Goal: Task Accomplishment & Management: Manage account settings

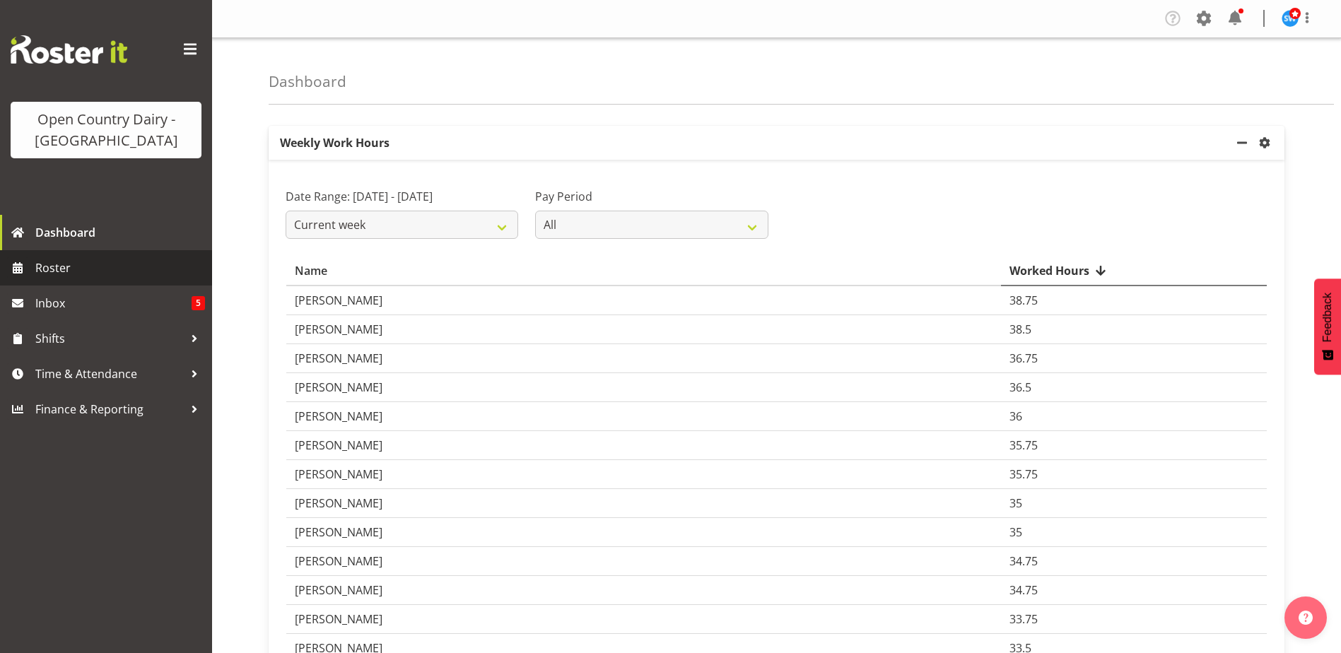
click at [80, 259] on span "Roster" at bounding box center [120, 267] width 170 height 21
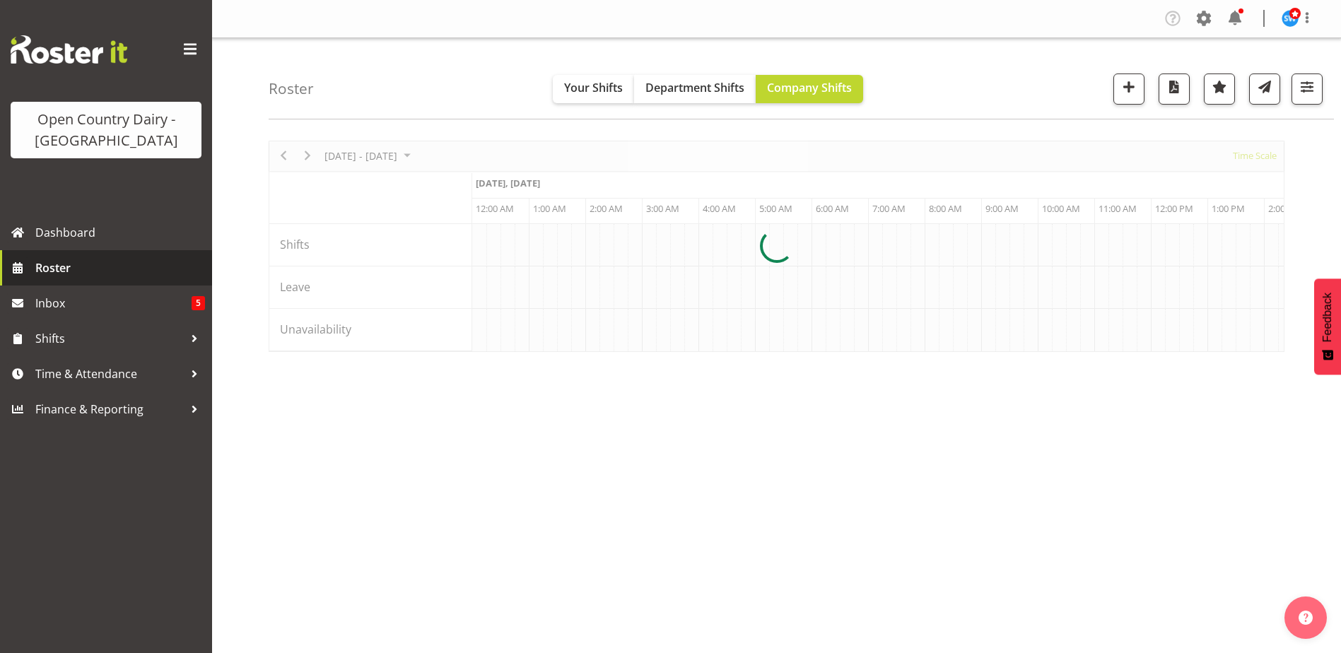
scroll to position [0, 4071]
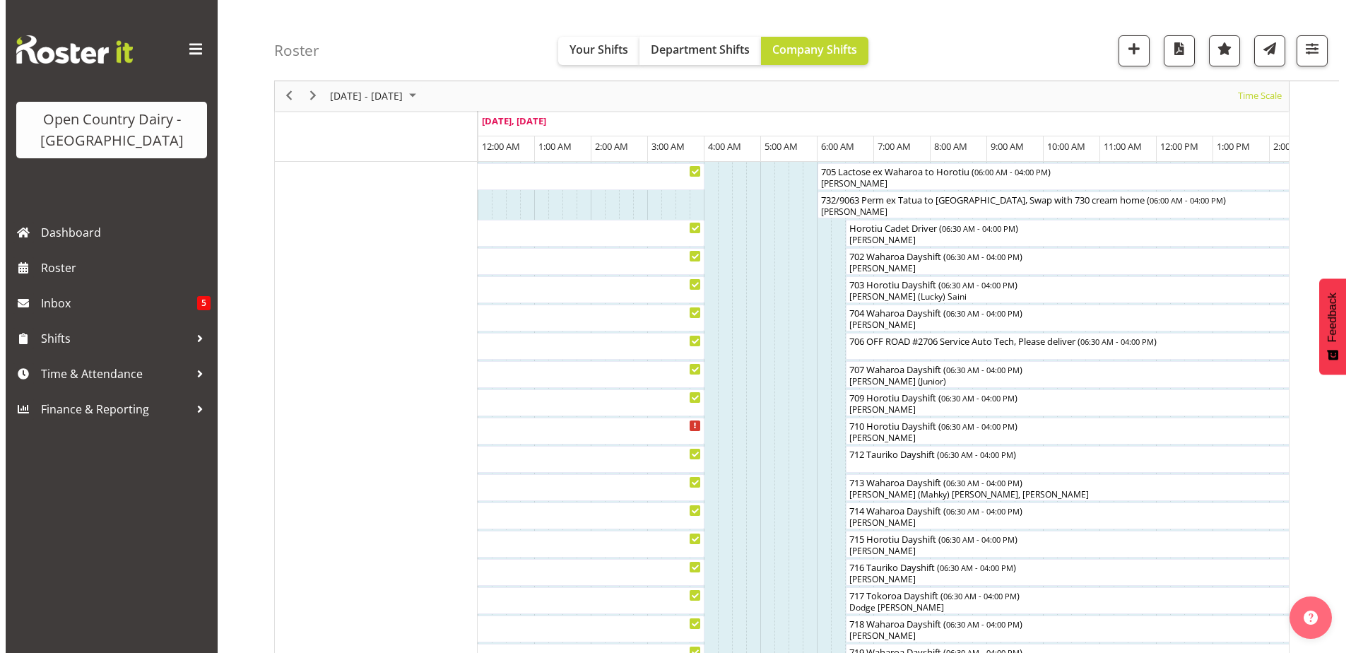
scroll to position [212, 0]
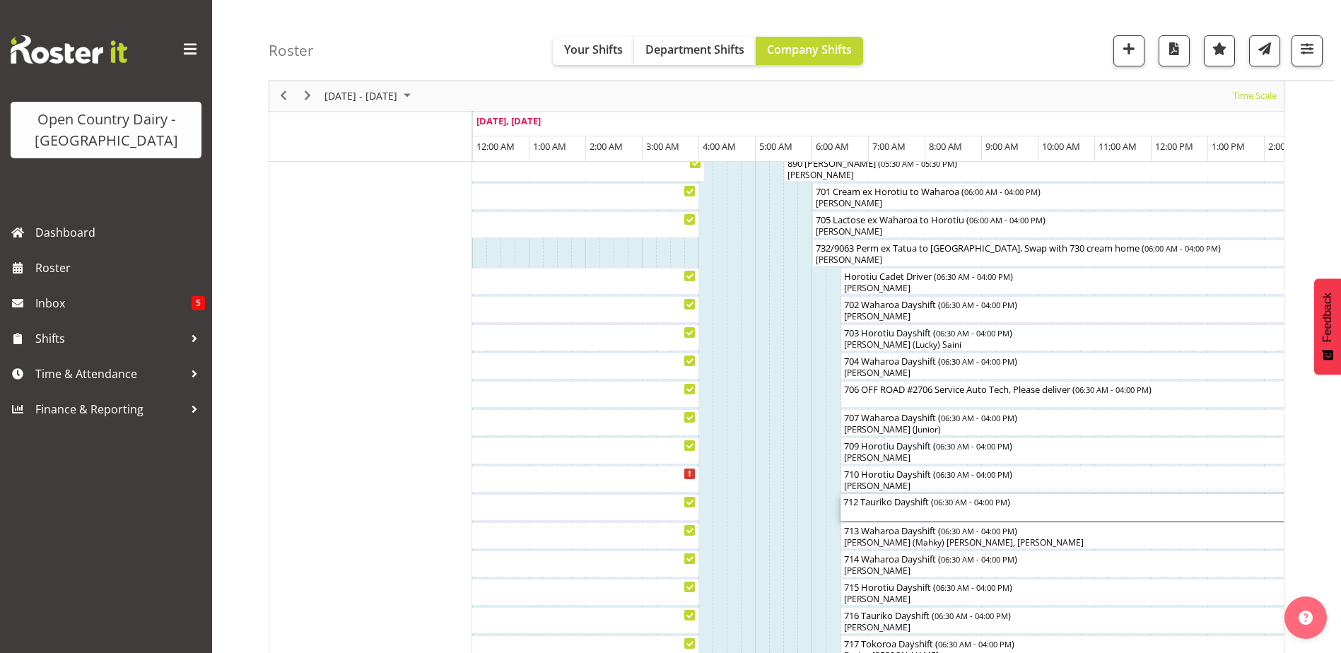
click at [877, 509] on div "712 Tauriko Dayshift ( 06:30 AM - 04:00 PM )" at bounding box center [1108, 507] width 531 height 27
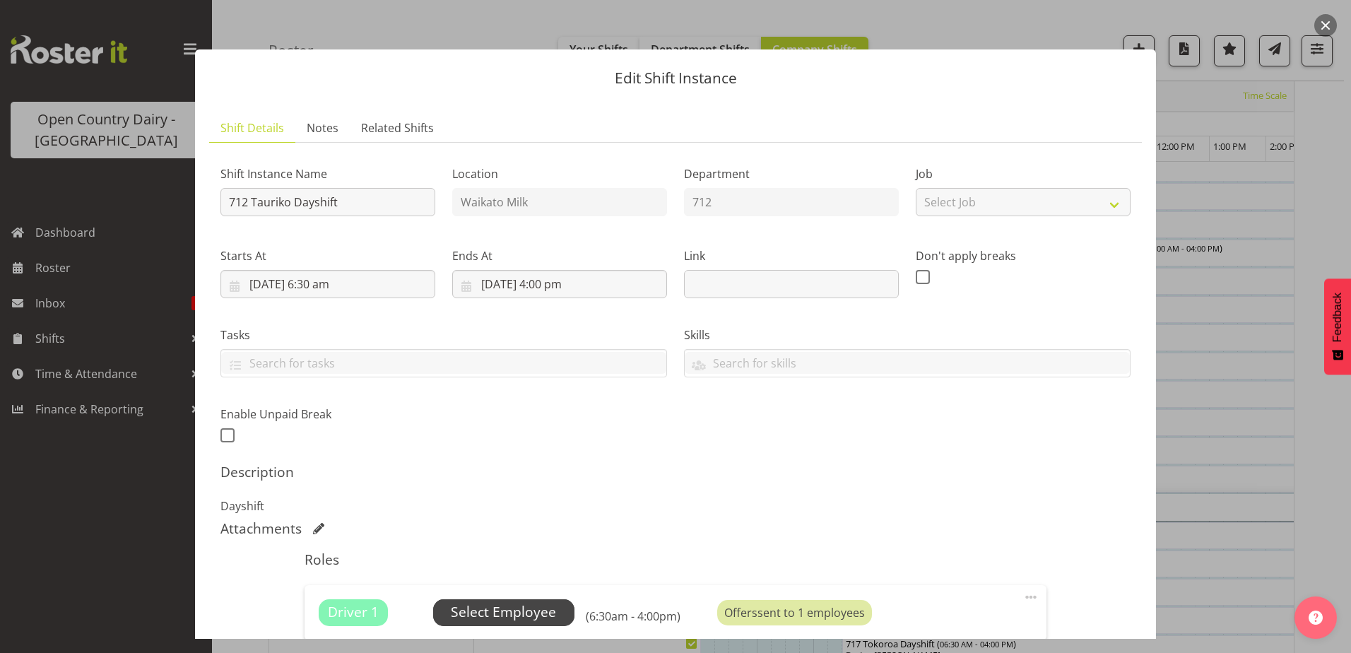
click at [508, 613] on span "Select Employee" at bounding box center [503, 612] width 105 height 20
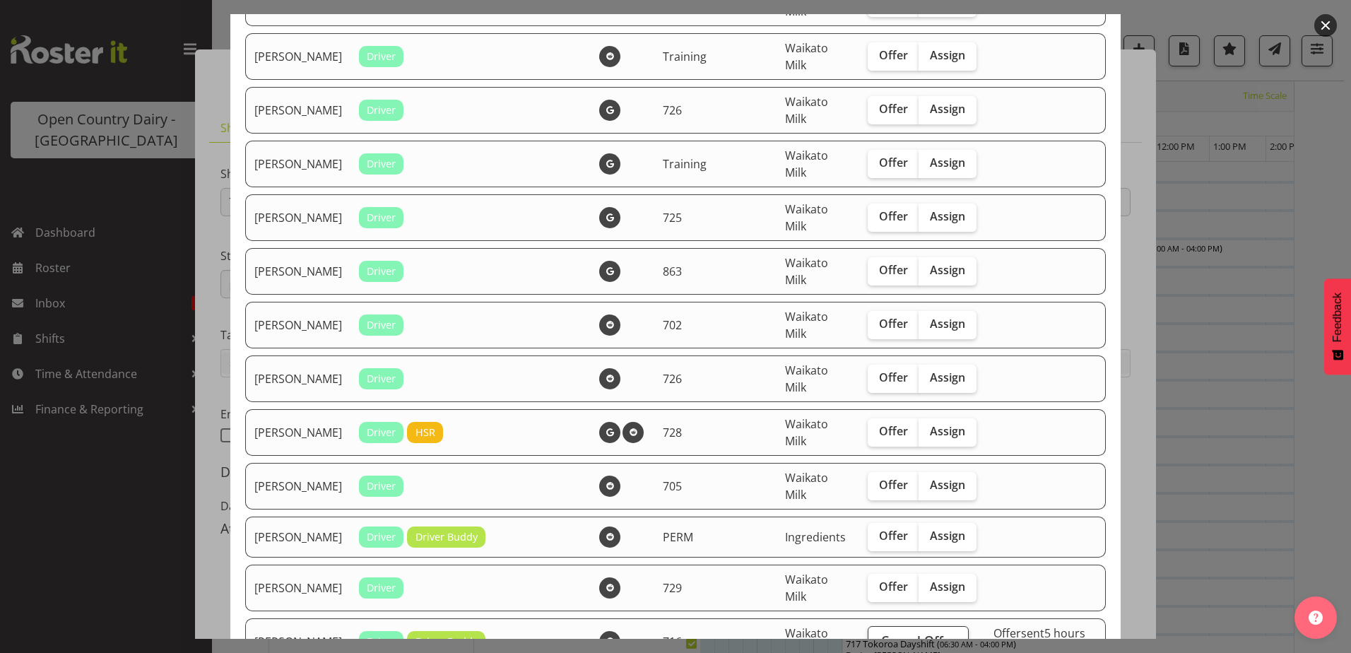
scroll to position [283, 0]
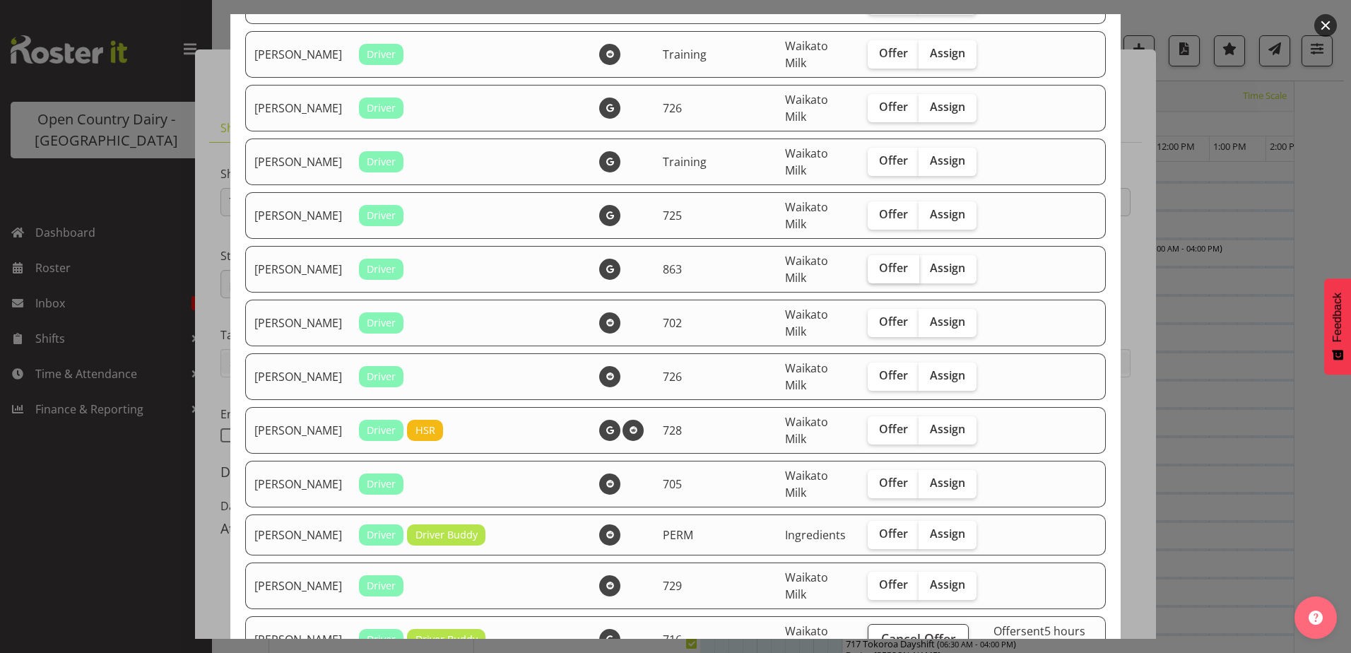
click at [879, 275] on span "Offer" at bounding box center [893, 268] width 29 height 14
click at [871, 273] on input "Offer" at bounding box center [872, 268] width 9 height 9
checkbox input "true"
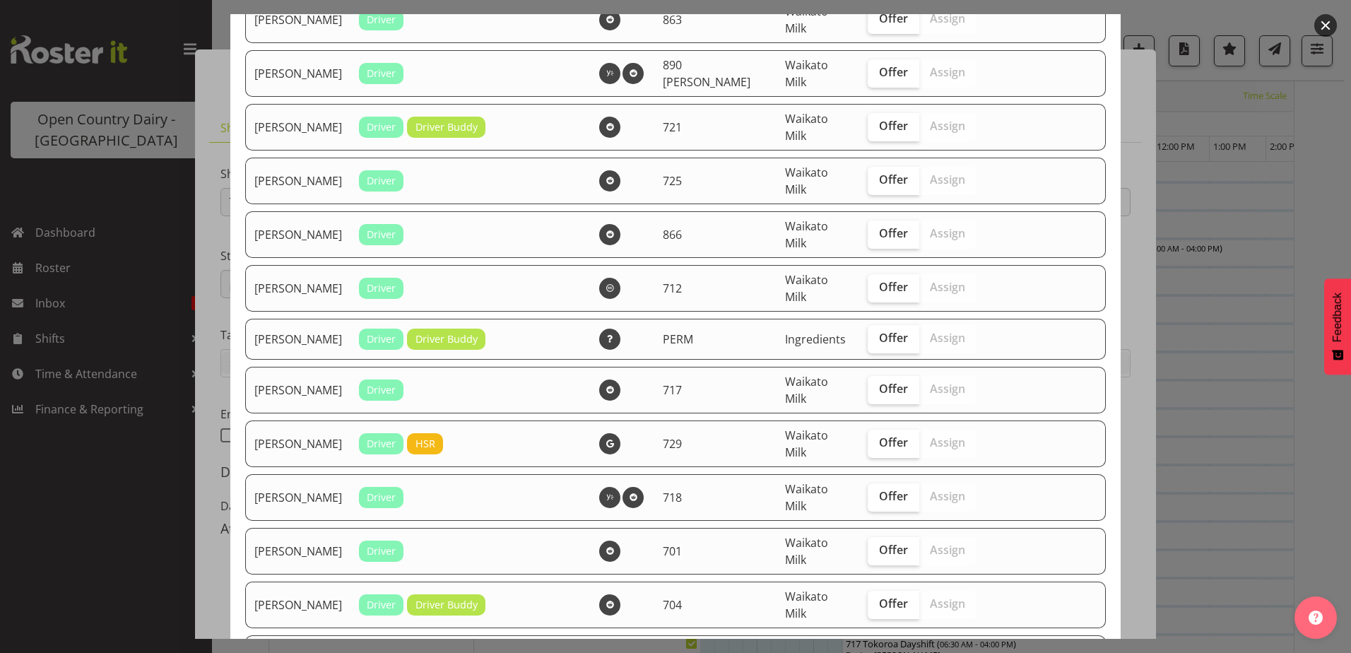
scroll to position [1343, 0]
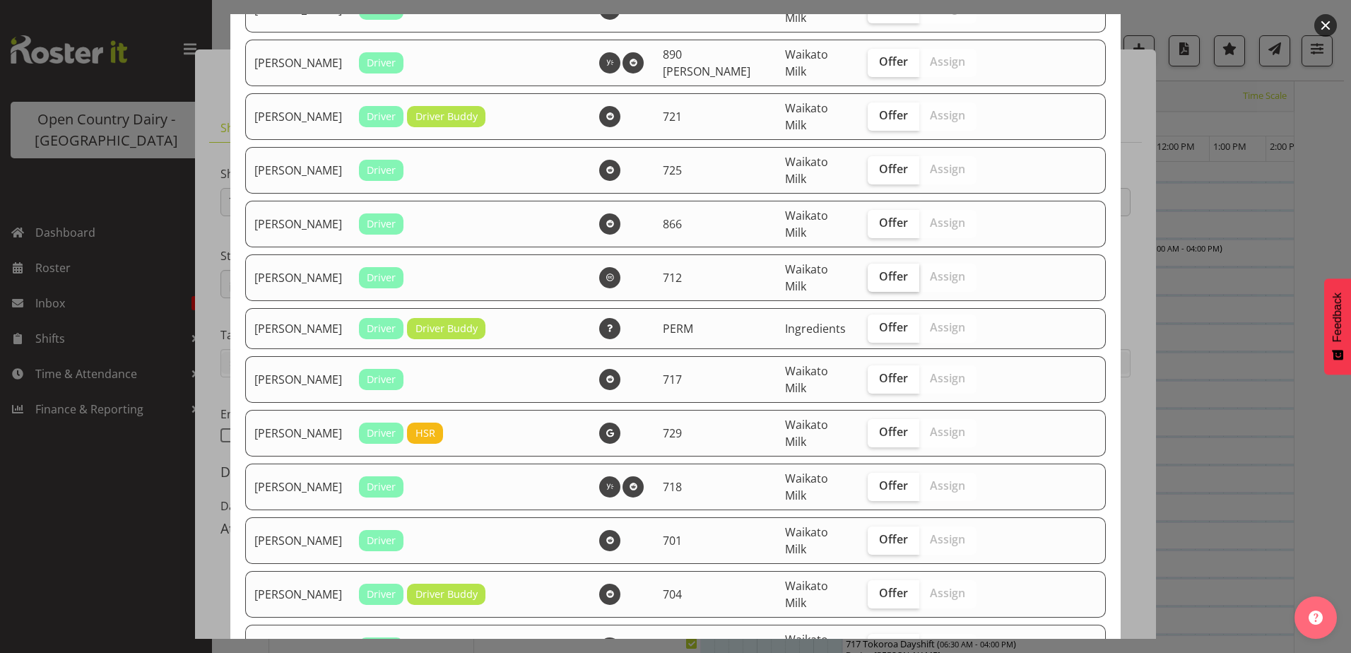
click at [880, 281] on span "Offer" at bounding box center [893, 276] width 29 height 14
click at [877, 281] on input "Offer" at bounding box center [872, 276] width 9 height 9
checkbox input "true"
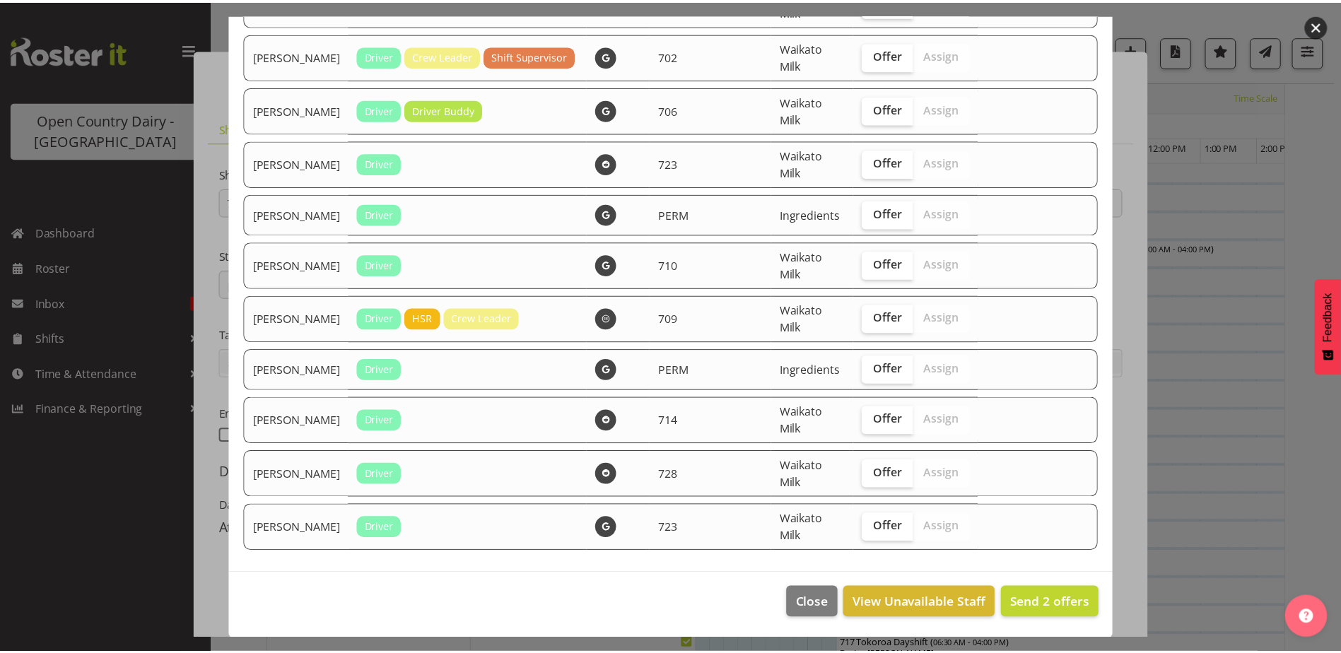
scroll to position [2360, 0]
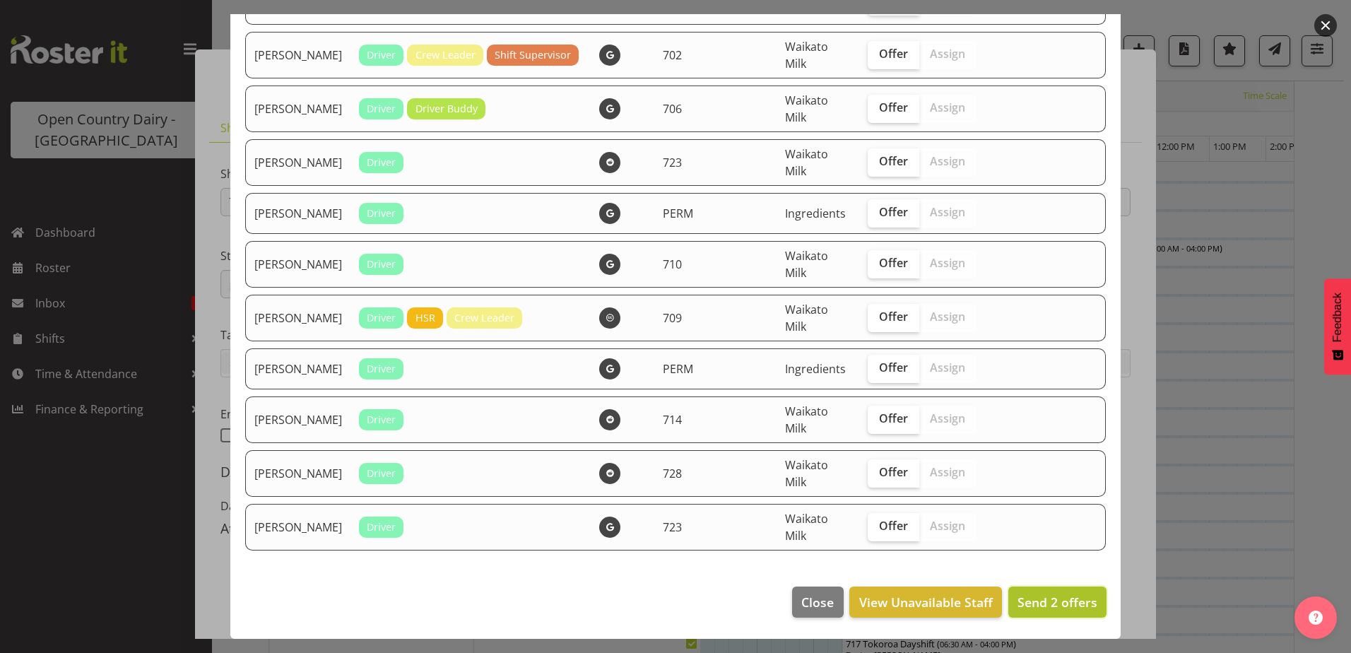
click at [1040, 603] on span "Send 2 offers" at bounding box center [1058, 602] width 80 height 17
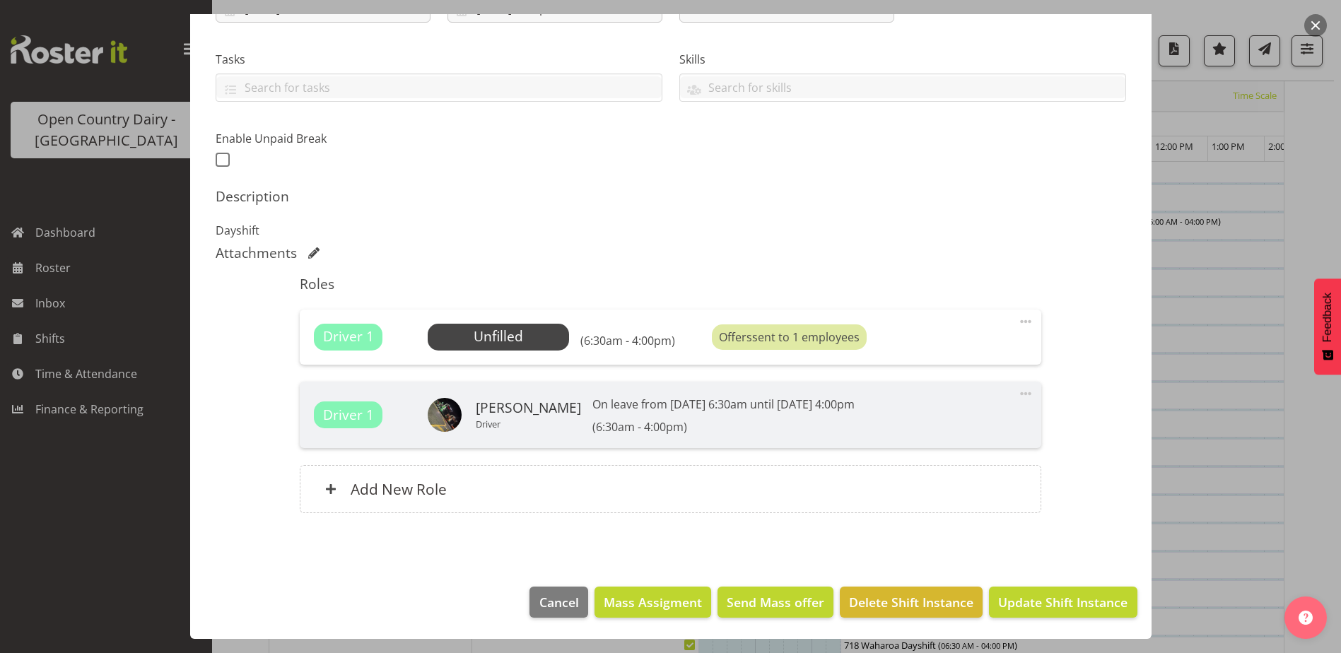
scroll to position [283, 0]
click at [1043, 607] on span "Update Shift Instance" at bounding box center [1062, 602] width 129 height 18
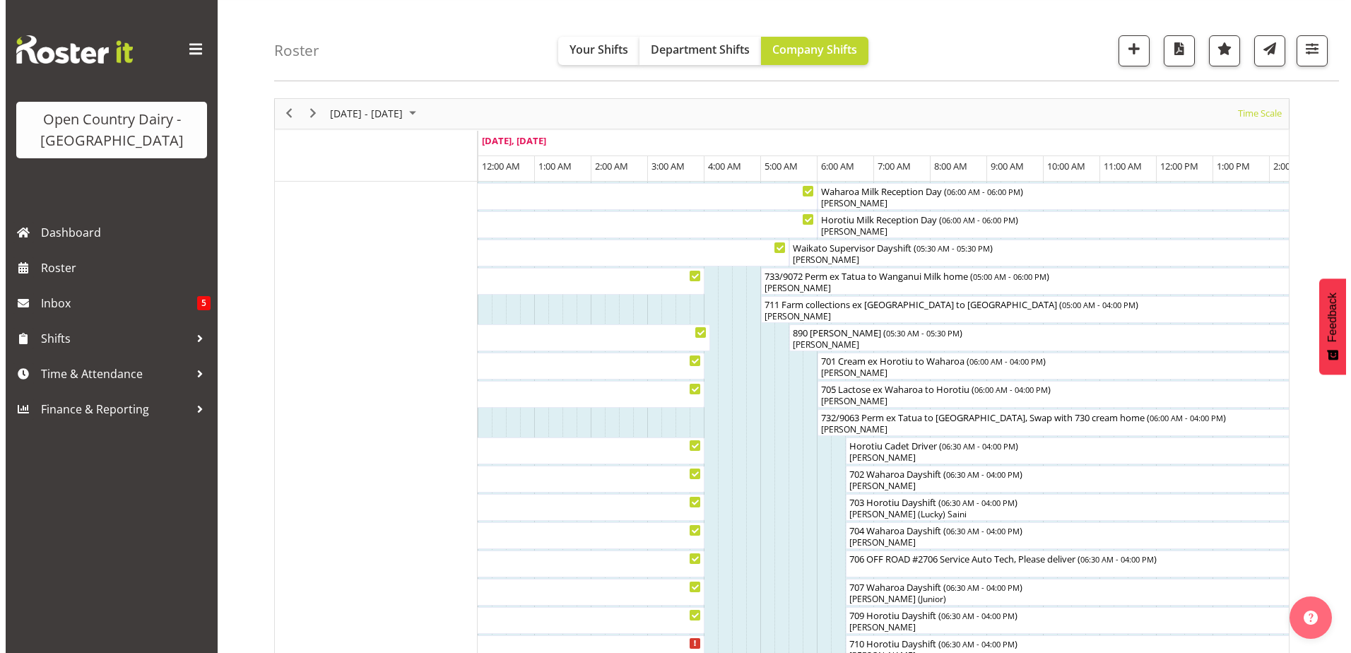
scroll to position [184, 0]
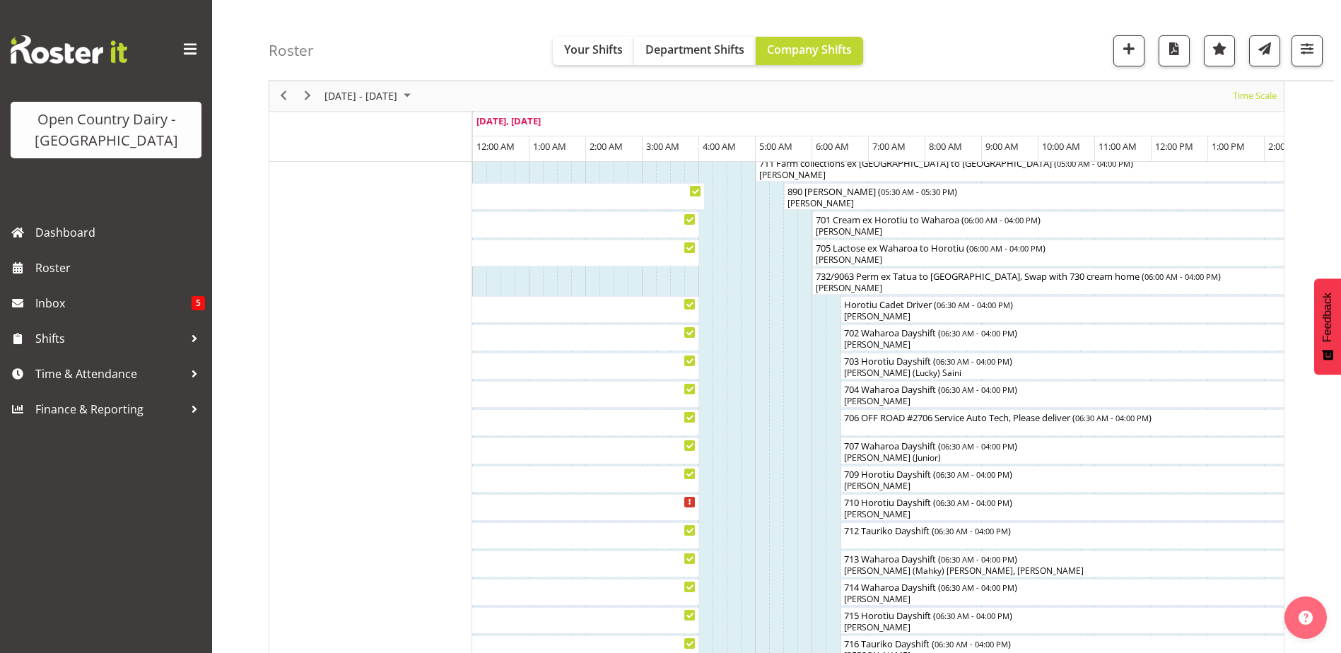
click at [0, 0] on div at bounding box center [0, 0] width 0 height 0
click at [954, 419] on div "706 OFF ROAD #2706 Service Auto Tech, Please deliver ( 06:30 AM - 04:00 PM )" at bounding box center [1108, 416] width 531 height 14
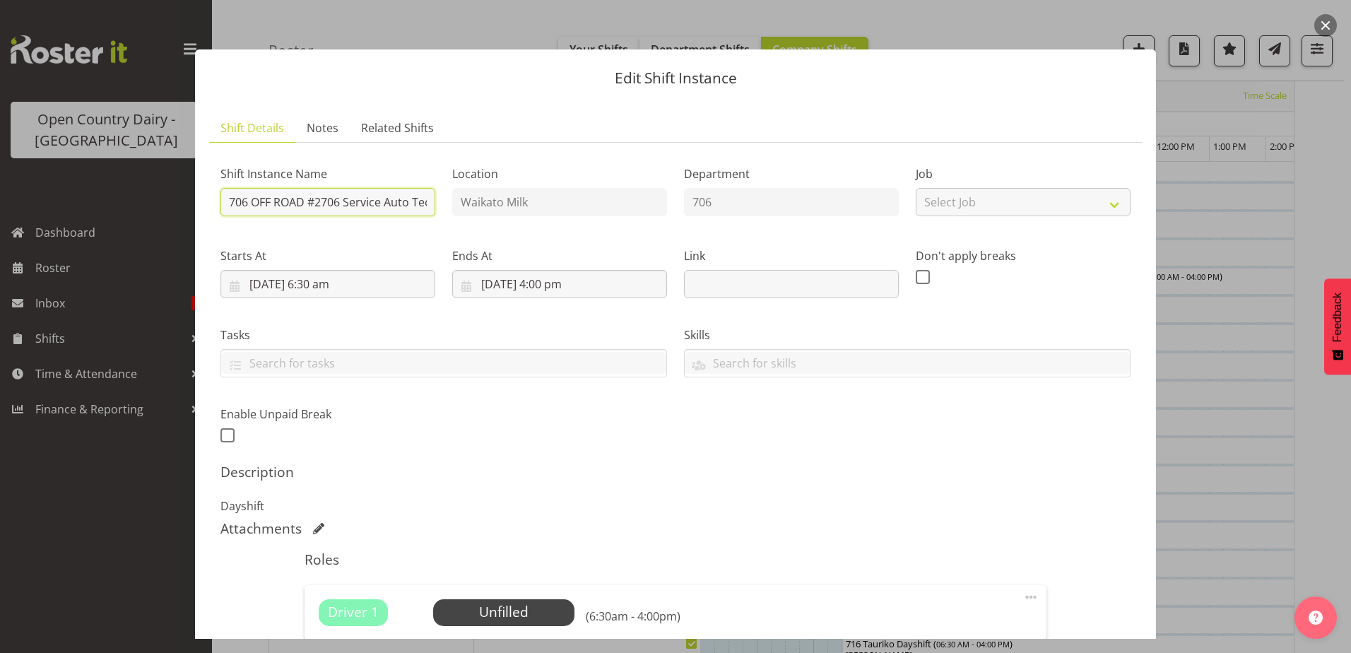
scroll to position [0, 93]
drag, startPoint x: 343, startPoint y: 203, endPoint x: 447, endPoint y: 201, distance: 103.9
click at [447, 201] on div "Shift Instance Name 706 OFF ROAD #2706 Service Auto Tech, Please deliver Locati…" at bounding box center [675, 301] width 927 height 310
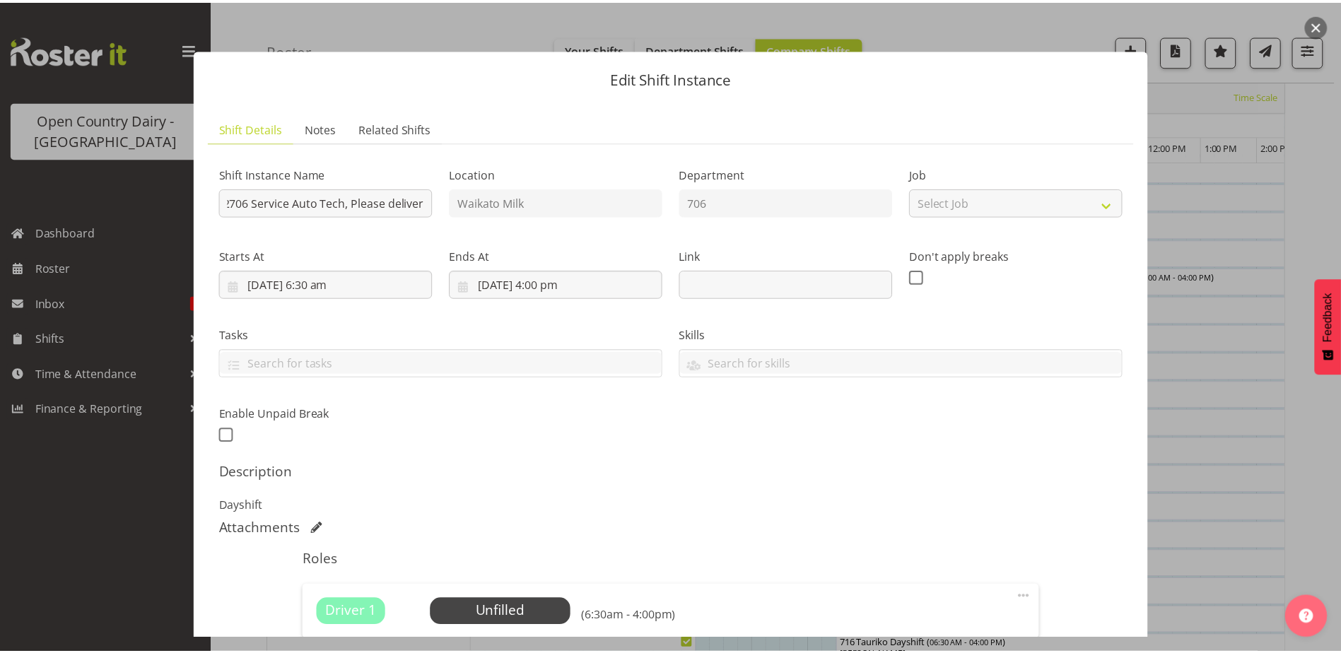
scroll to position [0, 0]
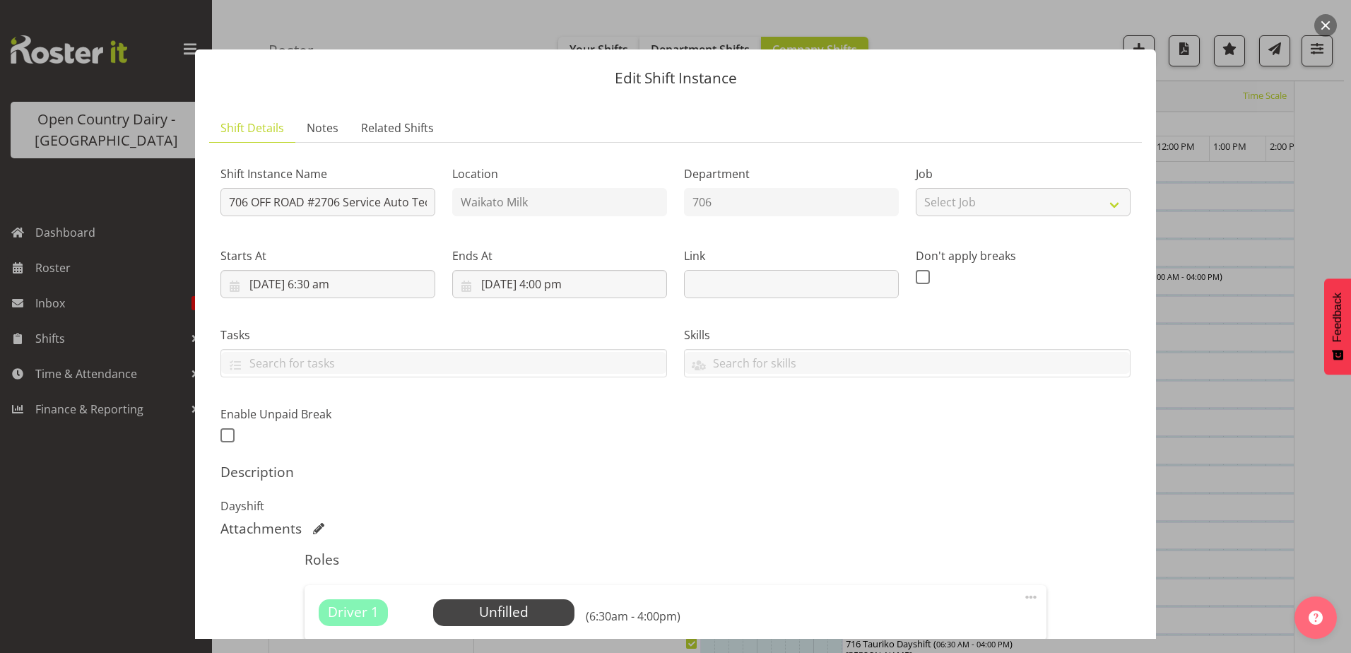
click at [107, 508] on div at bounding box center [675, 326] width 1351 height 653
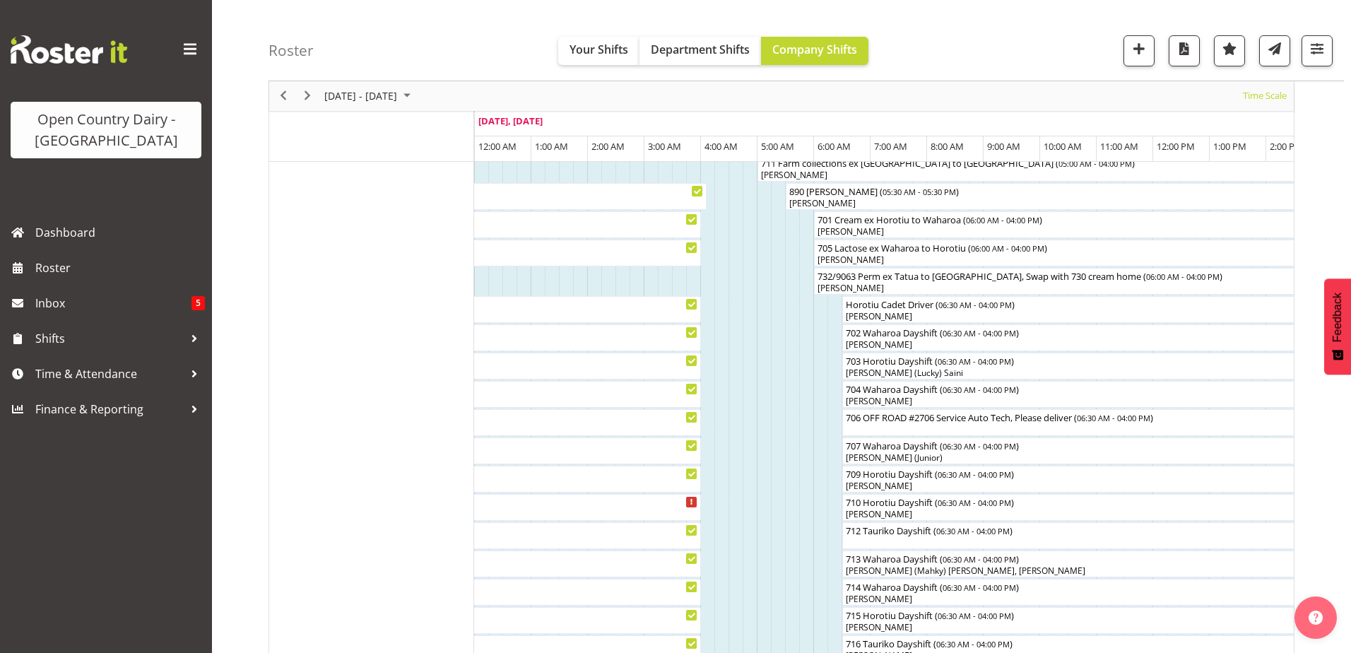
click at [161, 502] on div "Open Country Dairy - North Island Dashboard Roster Inbox 5 Shifts Time & Attend…" at bounding box center [106, 326] width 212 height 653
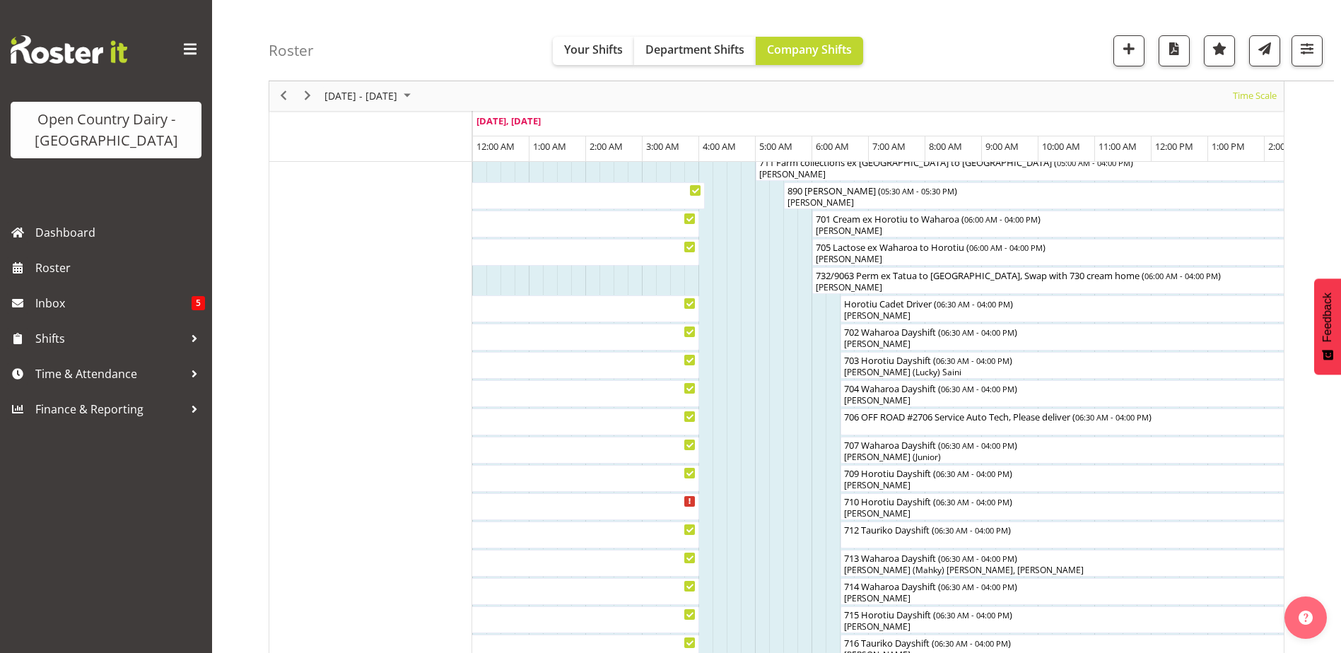
scroll to position [141, 0]
